Goal: Transaction & Acquisition: Obtain resource

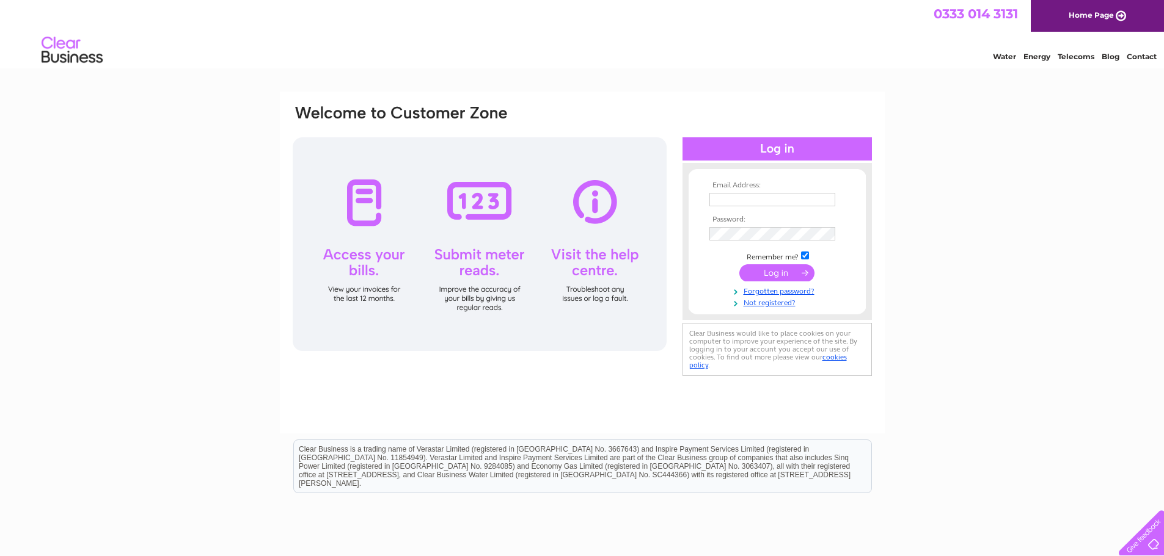
type input "nicki.cadger@addenergy.no"
click at [786, 274] on input "submit" at bounding box center [776, 272] width 75 height 17
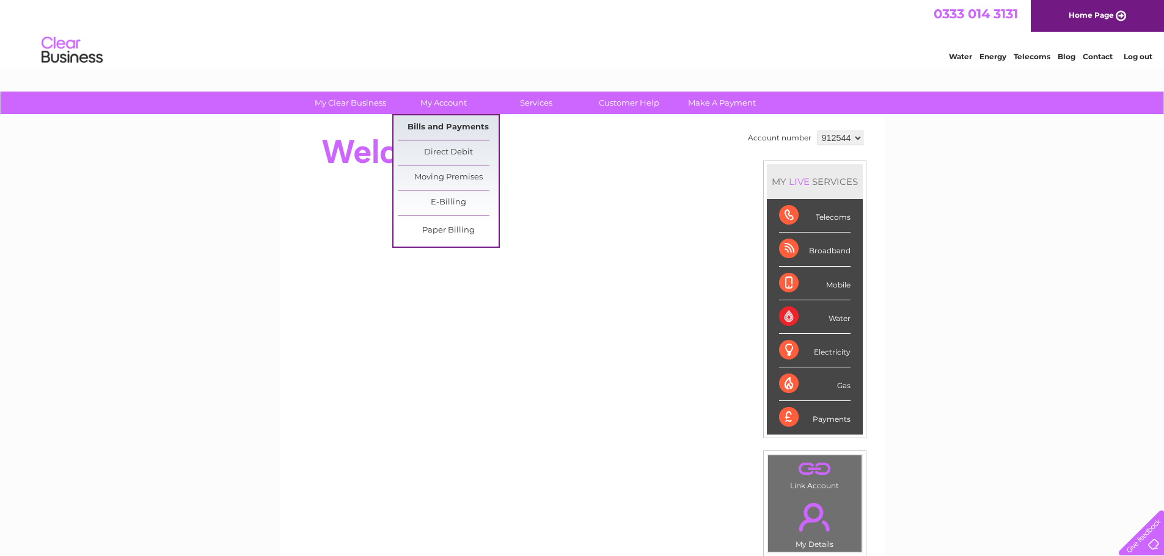
click at [439, 120] on link "Bills and Payments" at bounding box center [448, 127] width 101 height 24
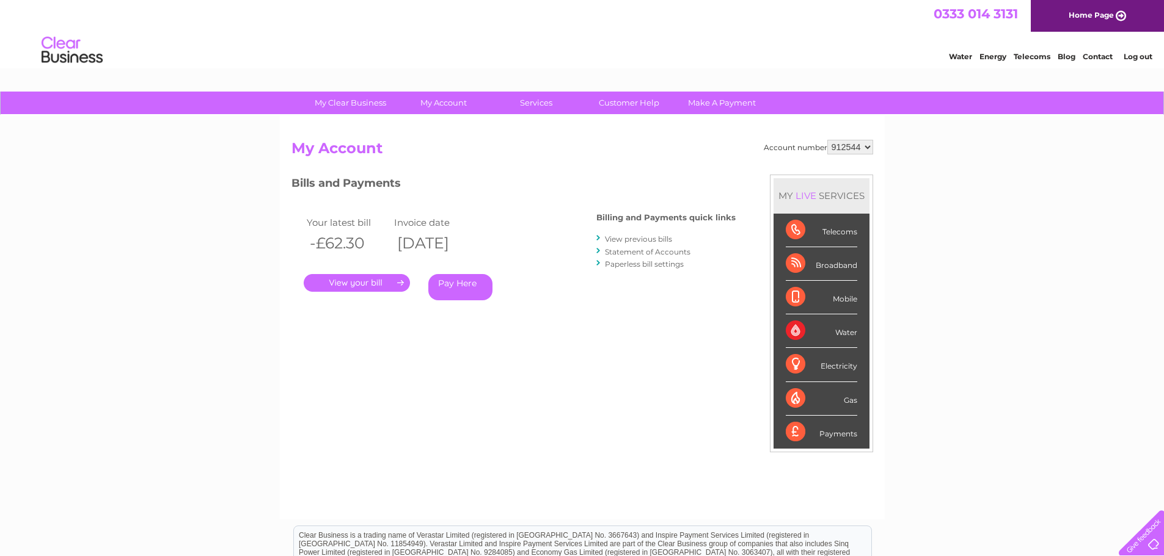
click at [862, 148] on select "912544 940910 940929" at bounding box center [850, 147] width 46 height 15
click at [827, 140] on select "912544 940910 940929" at bounding box center [850, 147] width 46 height 15
click at [869, 136] on div "Account number 912544 940910 940929 My Account MY LIVE SERVICES Telecoms Broadb…" at bounding box center [582, 317] width 605 height 404
click at [869, 145] on select "912544 940910 940929" at bounding box center [850, 147] width 46 height 15
select select "940910"
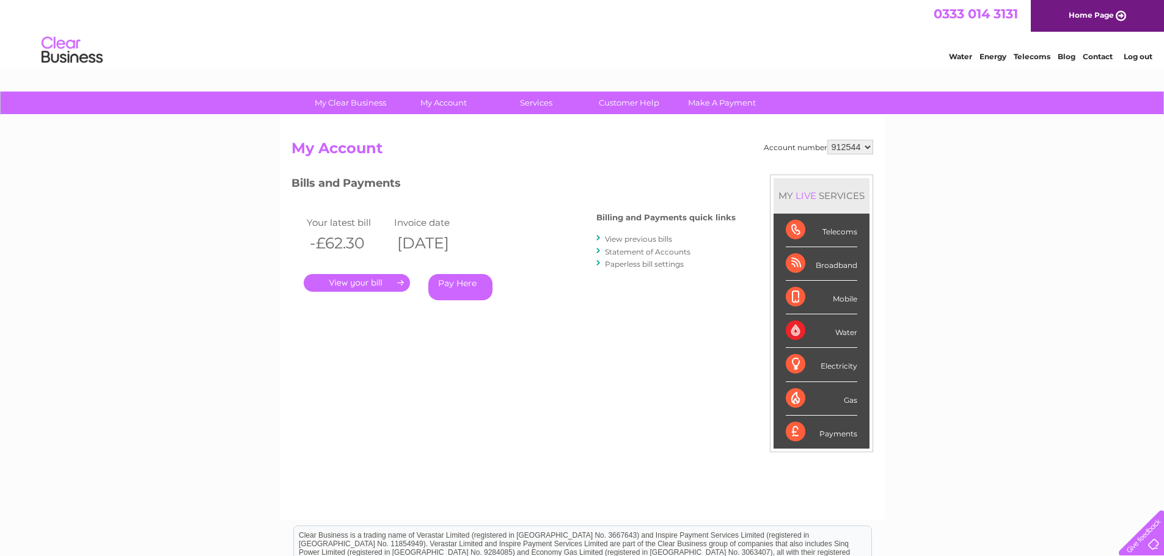
click at [827, 140] on select "912544 940910 940929" at bounding box center [850, 147] width 46 height 15
drag, startPoint x: 0, startPoint y: 0, endPoint x: 864, endPoint y: 142, distance: 875.9
click at [864, 142] on select "912544 940910 940929" at bounding box center [850, 147] width 46 height 15
select select "940929"
click at [827, 140] on select "912544 940910 940929" at bounding box center [850, 147] width 46 height 15
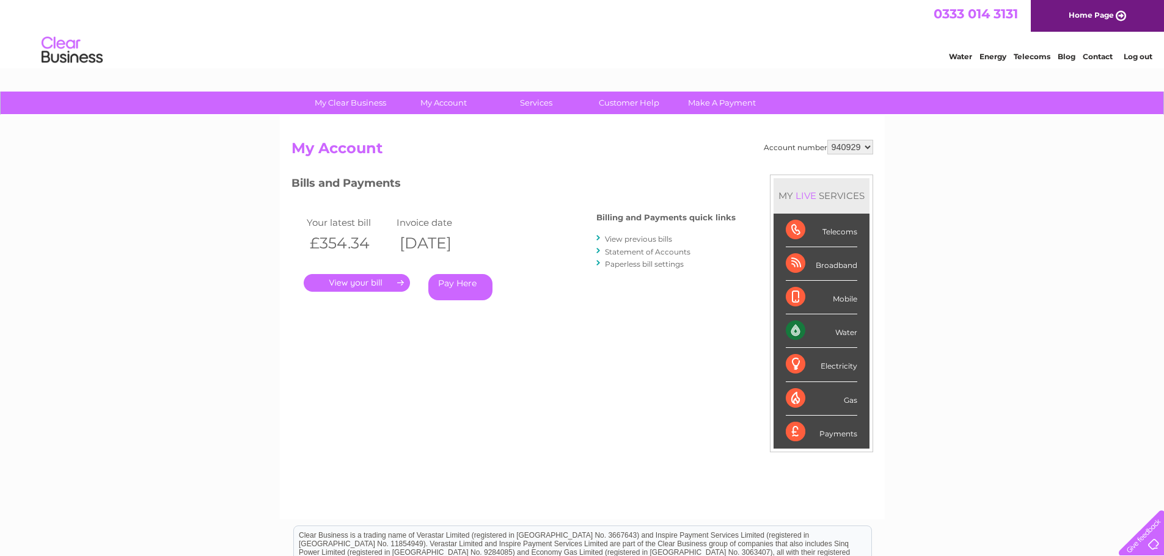
click at [363, 283] on link "." at bounding box center [357, 283] width 106 height 18
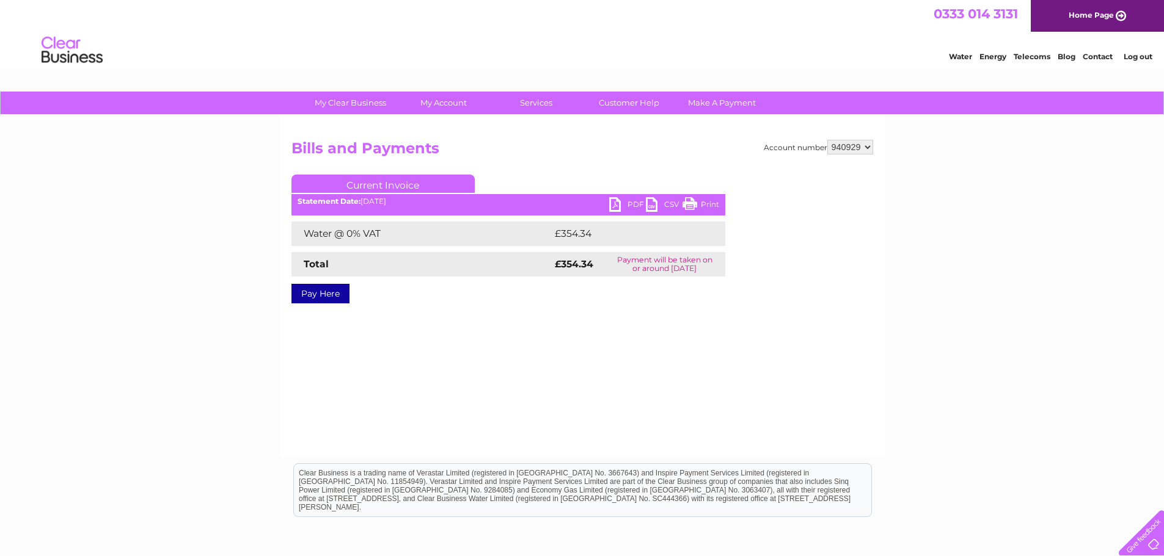
click at [633, 203] on link "PDF" at bounding box center [627, 206] width 37 height 18
